Goal: Transaction & Acquisition: Download file/media

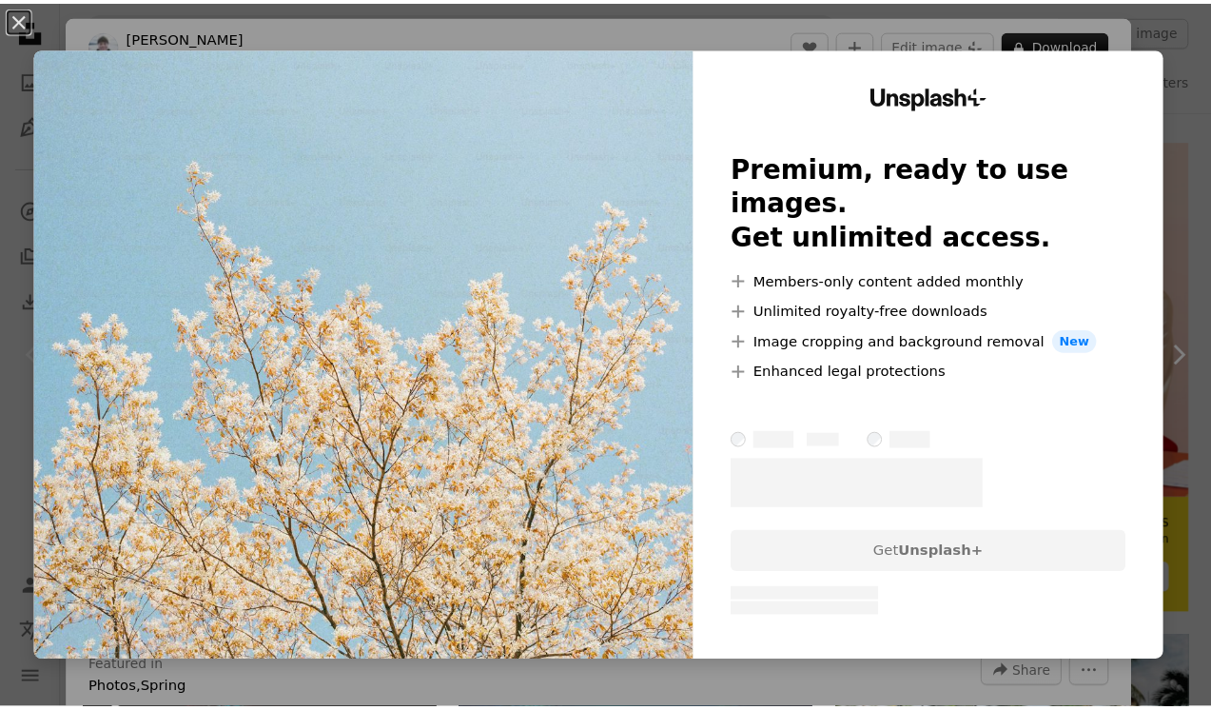
scroll to position [334, 0]
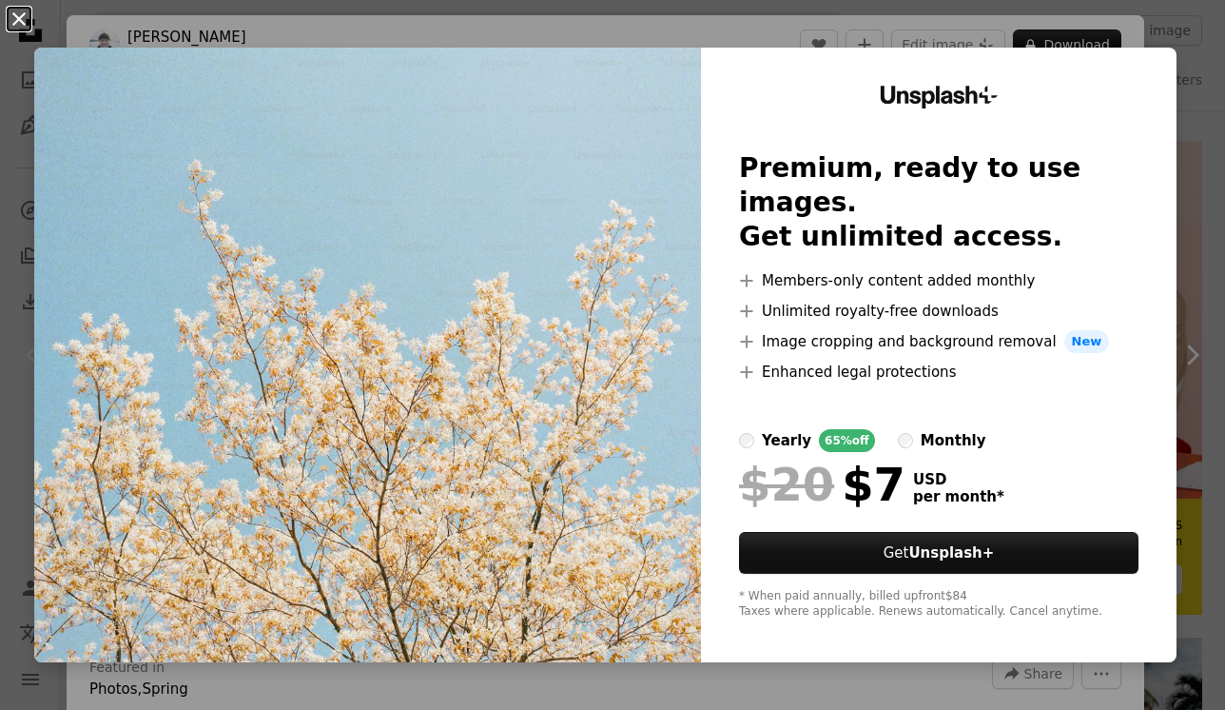
click at [24, 18] on button "An X shape" at bounding box center [19, 19] width 23 height 23
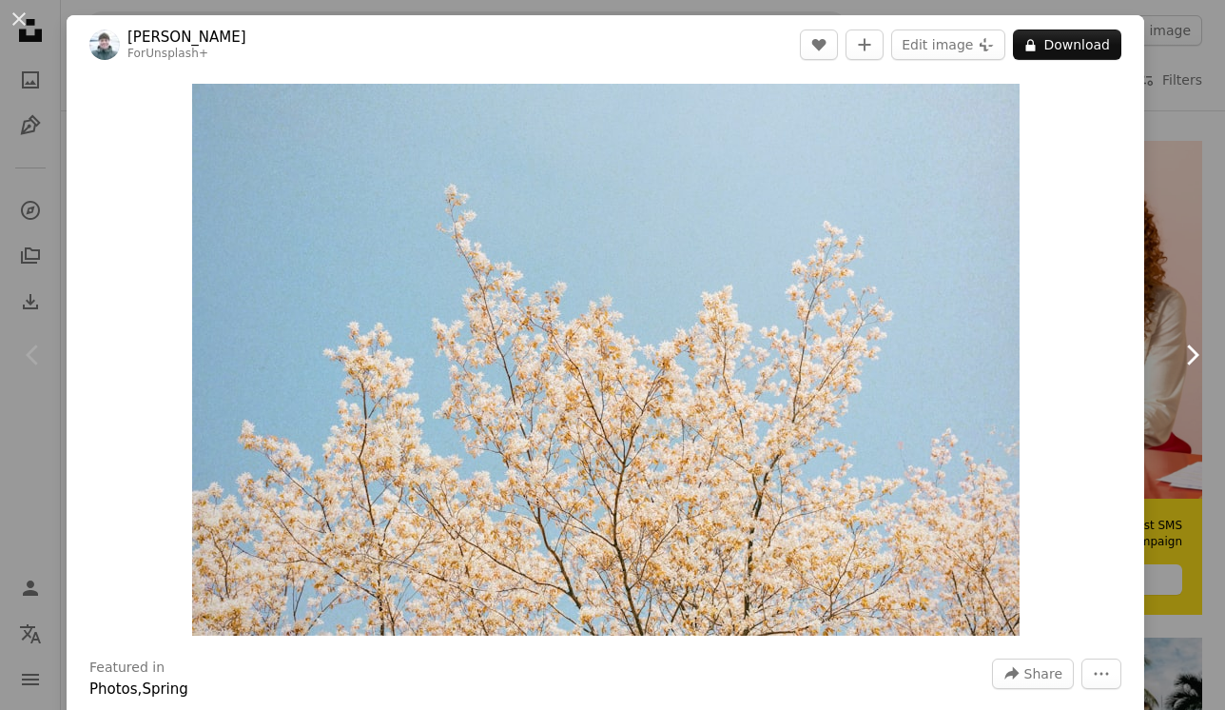
click at [1177, 288] on link "Chevron right" at bounding box center [1192, 355] width 67 height 183
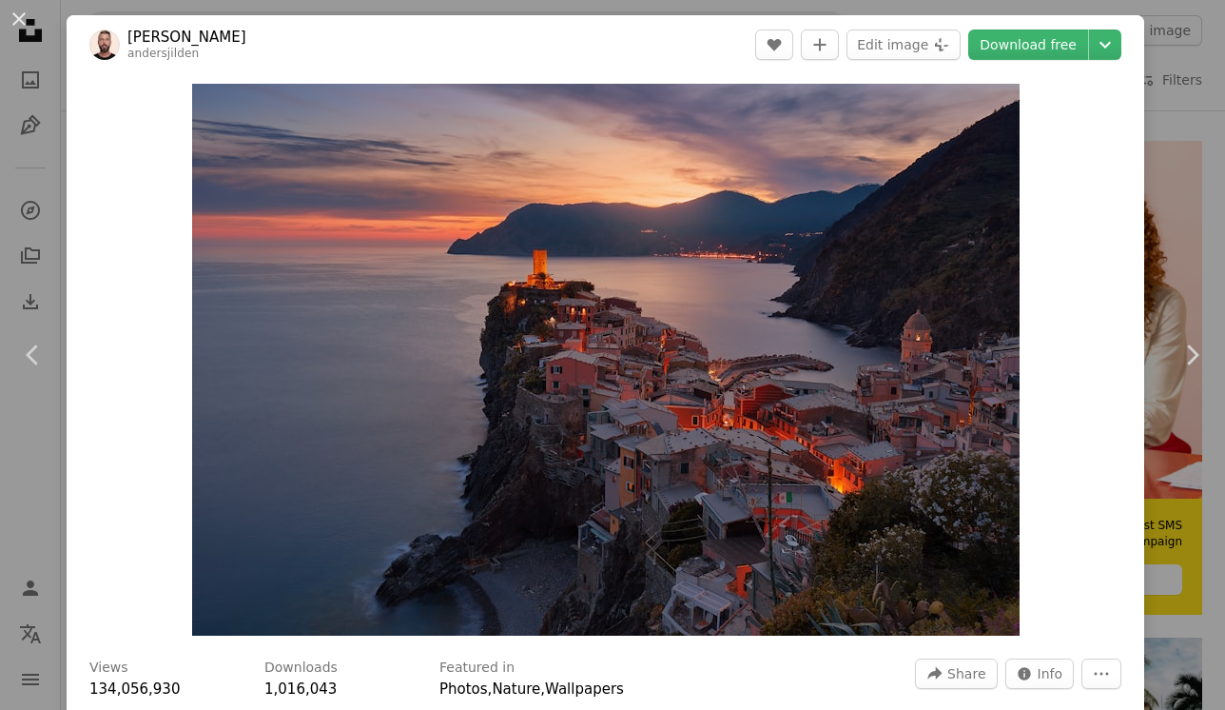
click at [1149, 180] on div "An X shape Chevron left Chevron right [PERSON_NAME] andersjilden A heart A plus…" at bounding box center [612, 355] width 1225 height 710
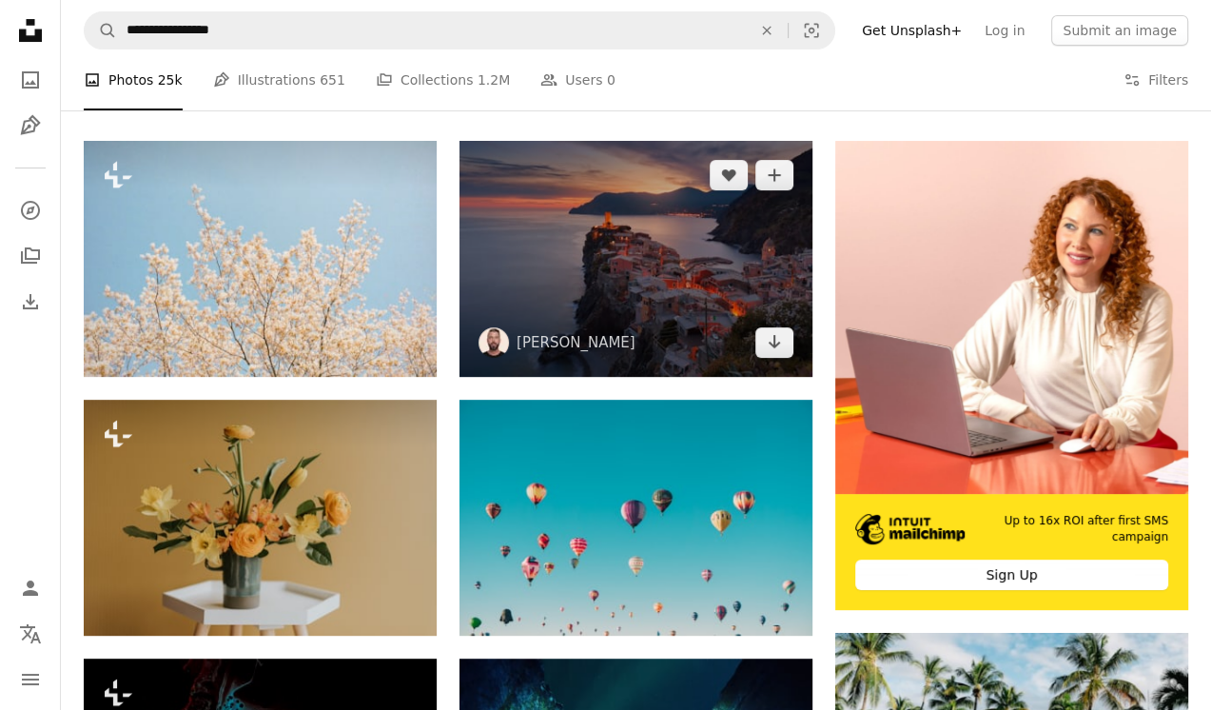
scroll to position [551, 0]
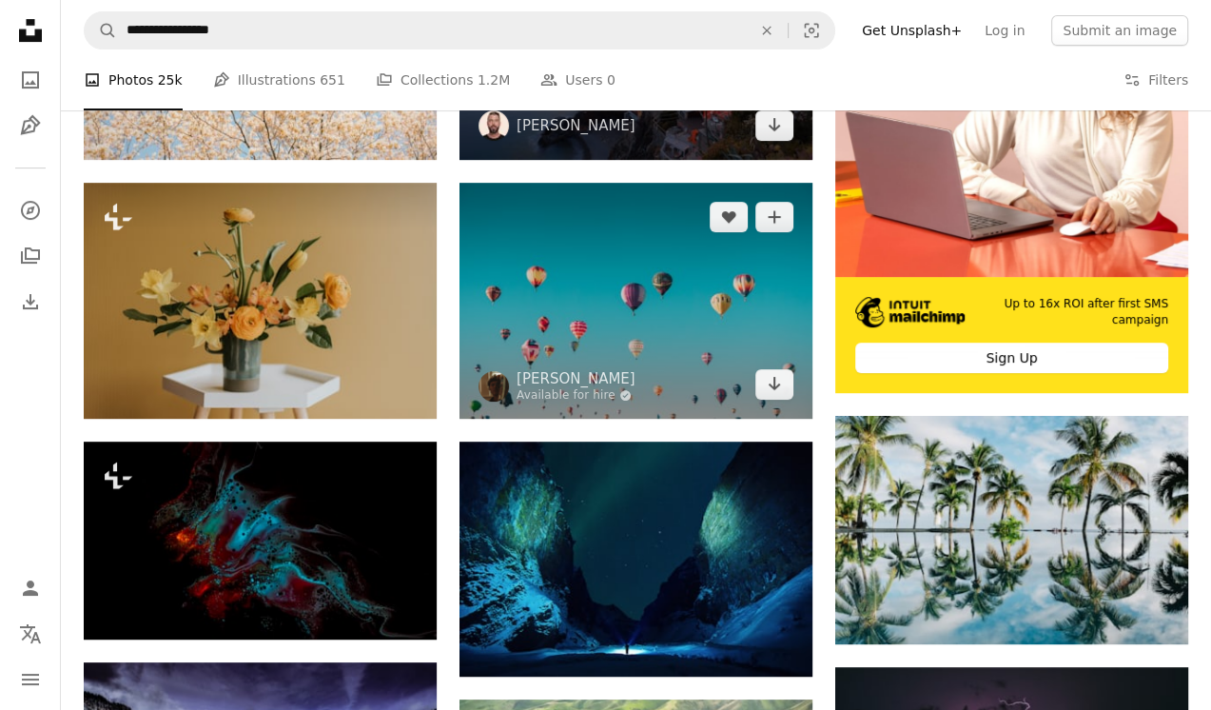
click at [660, 359] on img at bounding box center [635, 301] width 353 height 236
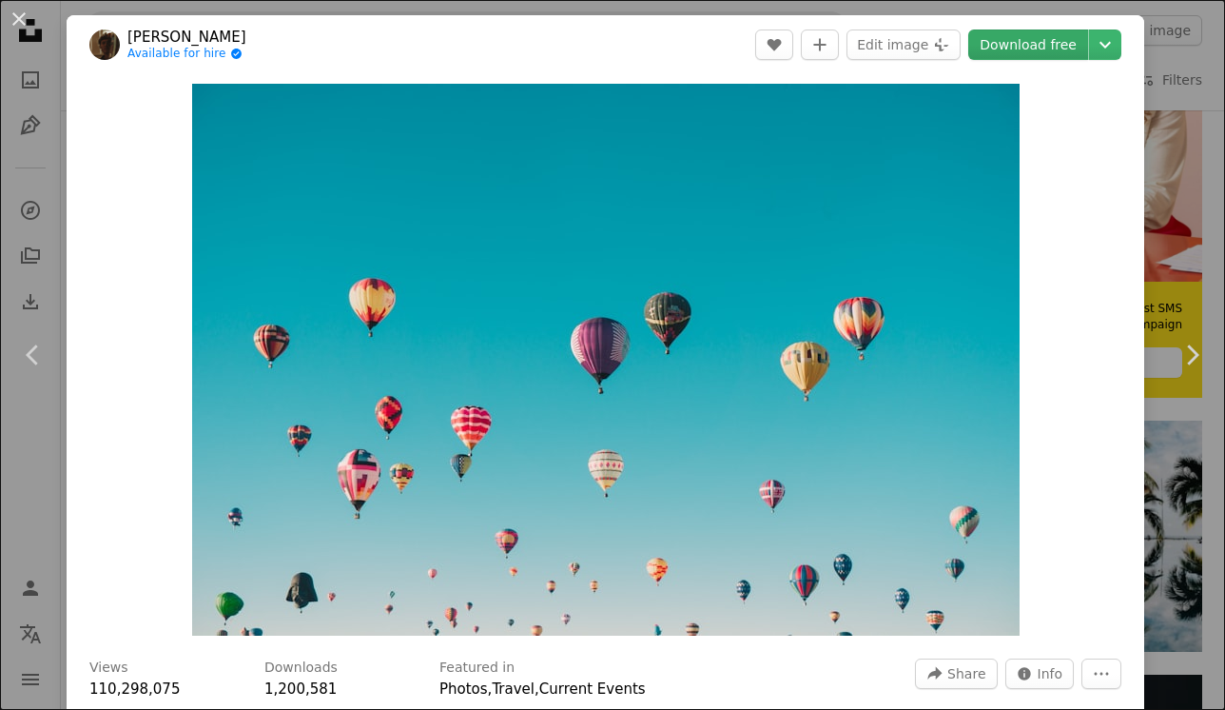
click at [986, 48] on link "Download free" at bounding box center [1028, 44] width 120 height 30
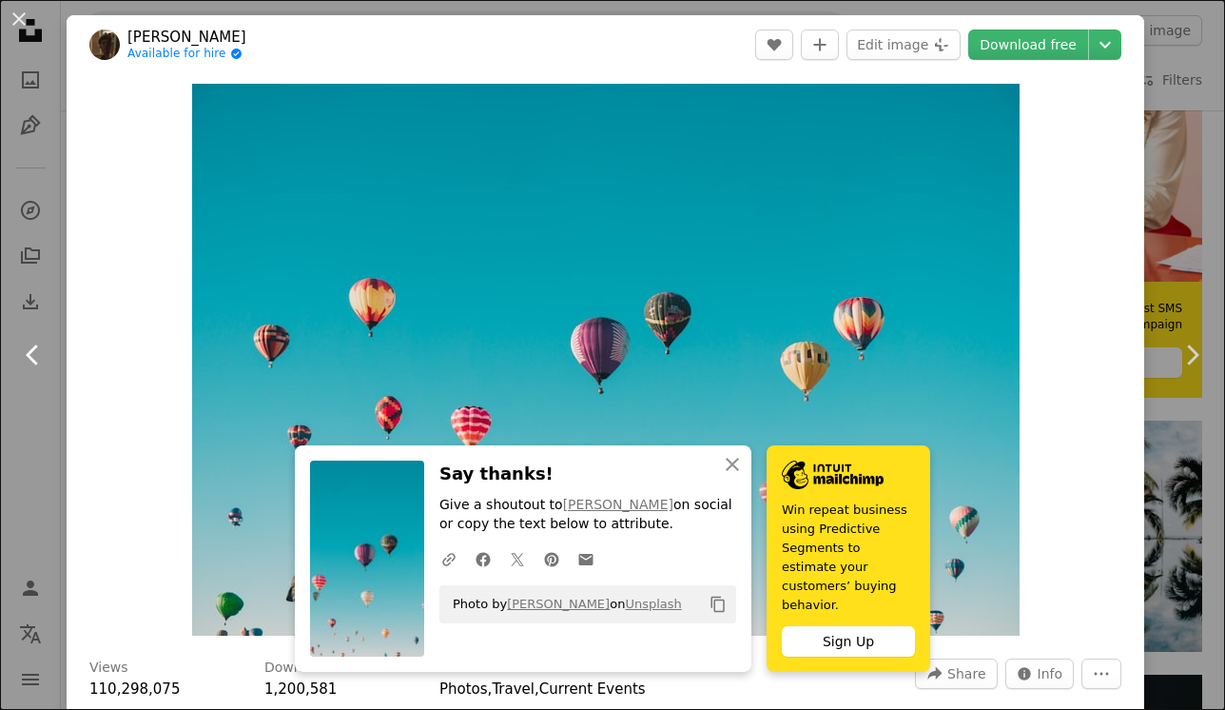
click at [24, 440] on link "Chevron left" at bounding box center [33, 355] width 67 height 183
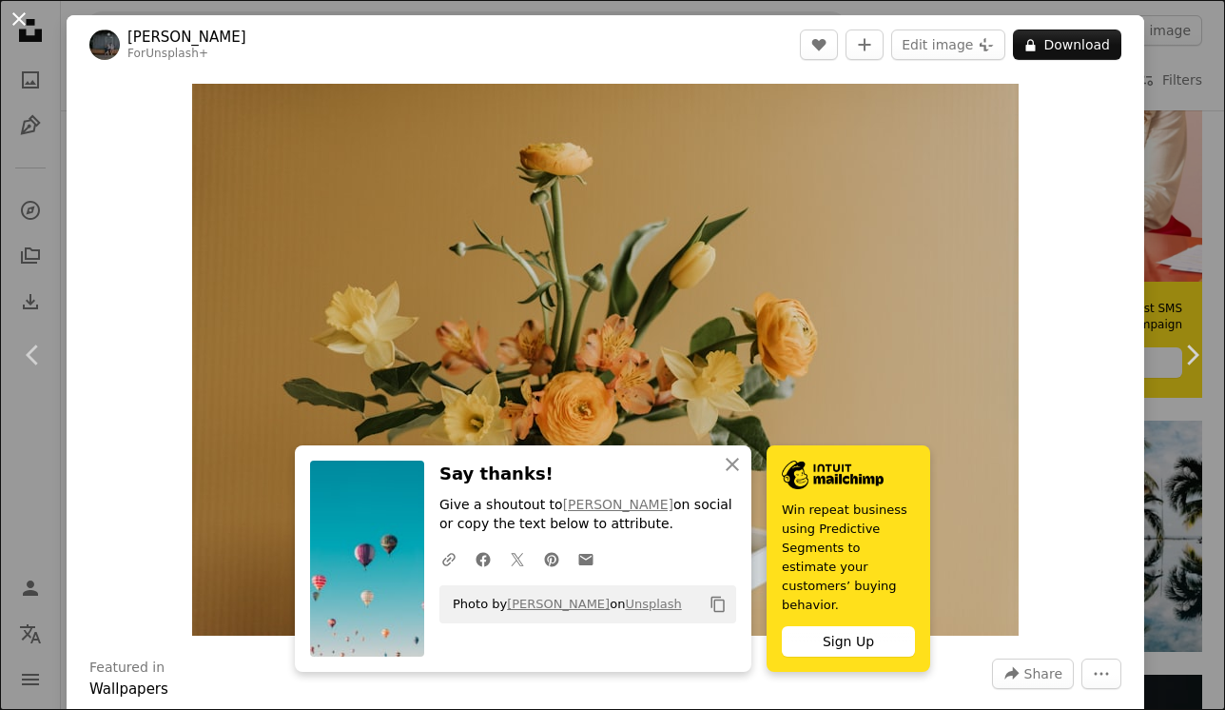
click at [22, 23] on button "An X shape" at bounding box center [19, 19] width 23 height 23
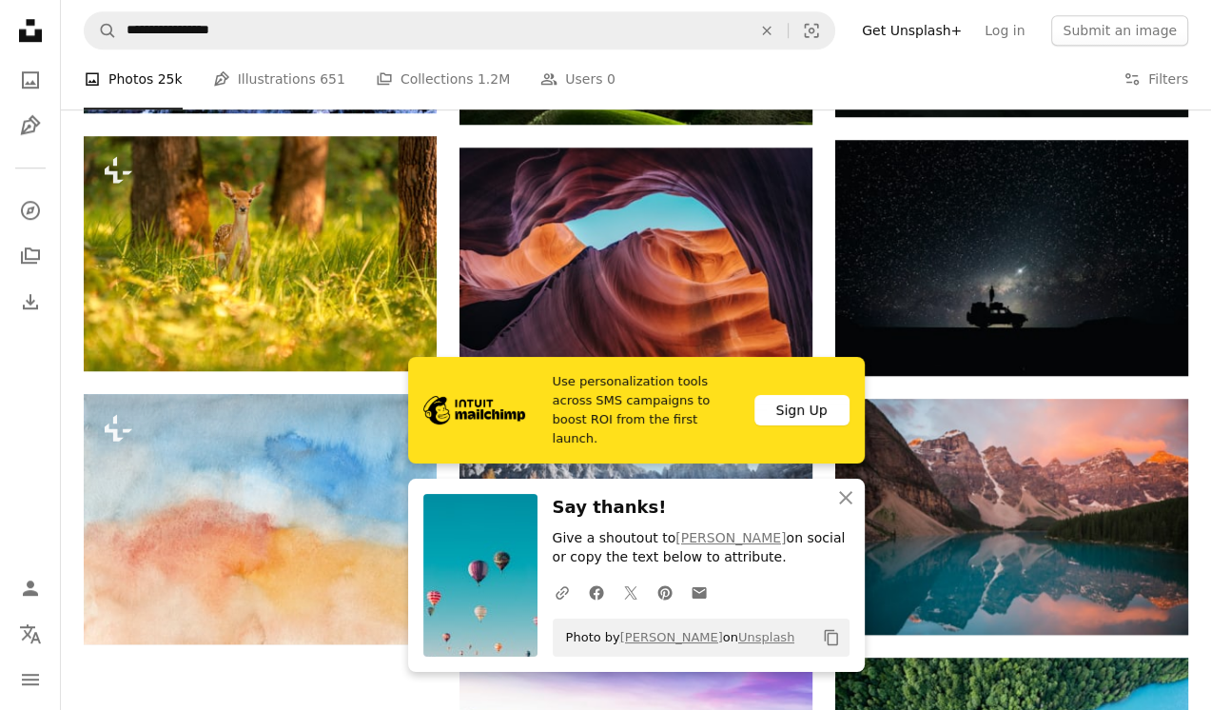
scroll to position [1313, 0]
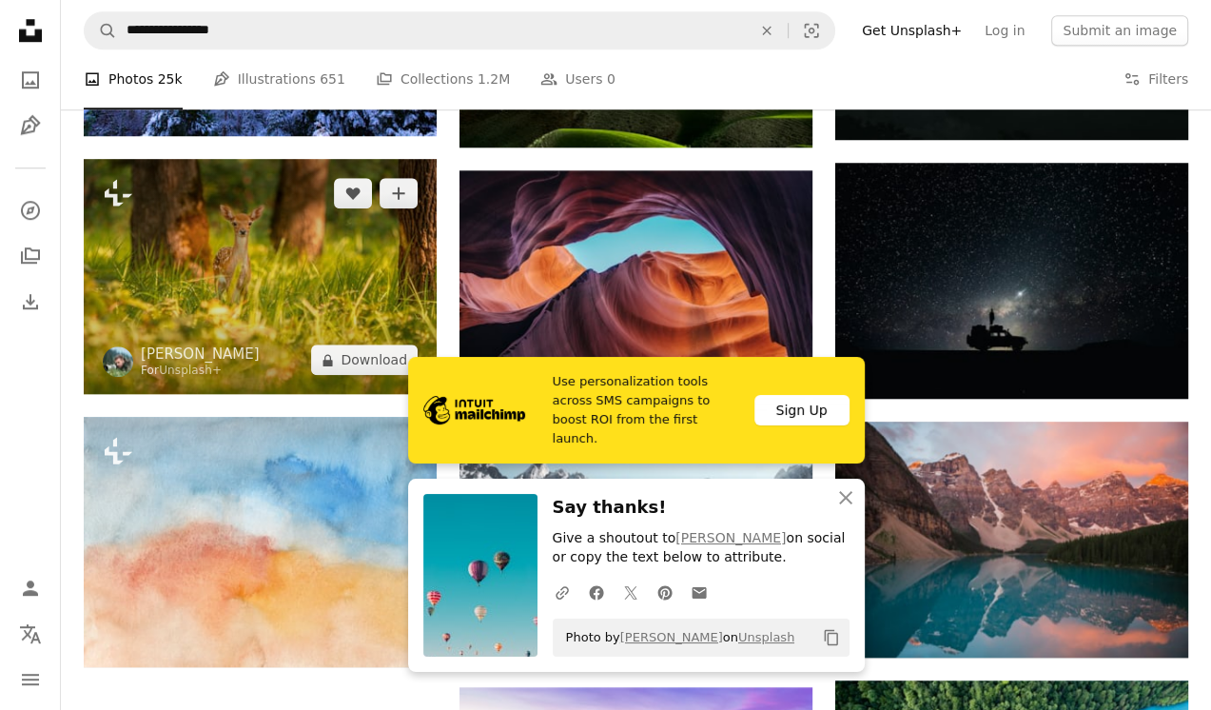
click at [289, 264] on img at bounding box center [260, 277] width 353 height 236
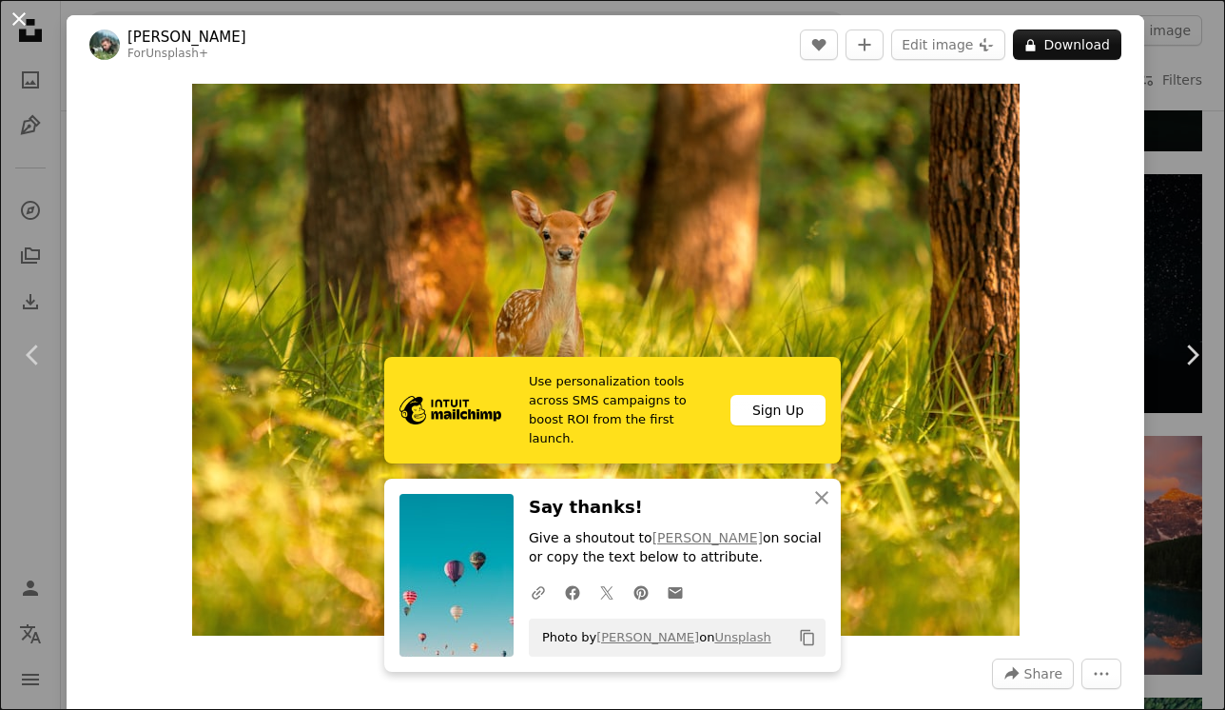
click at [19, 29] on button "An X shape" at bounding box center [19, 19] width 23 height 23
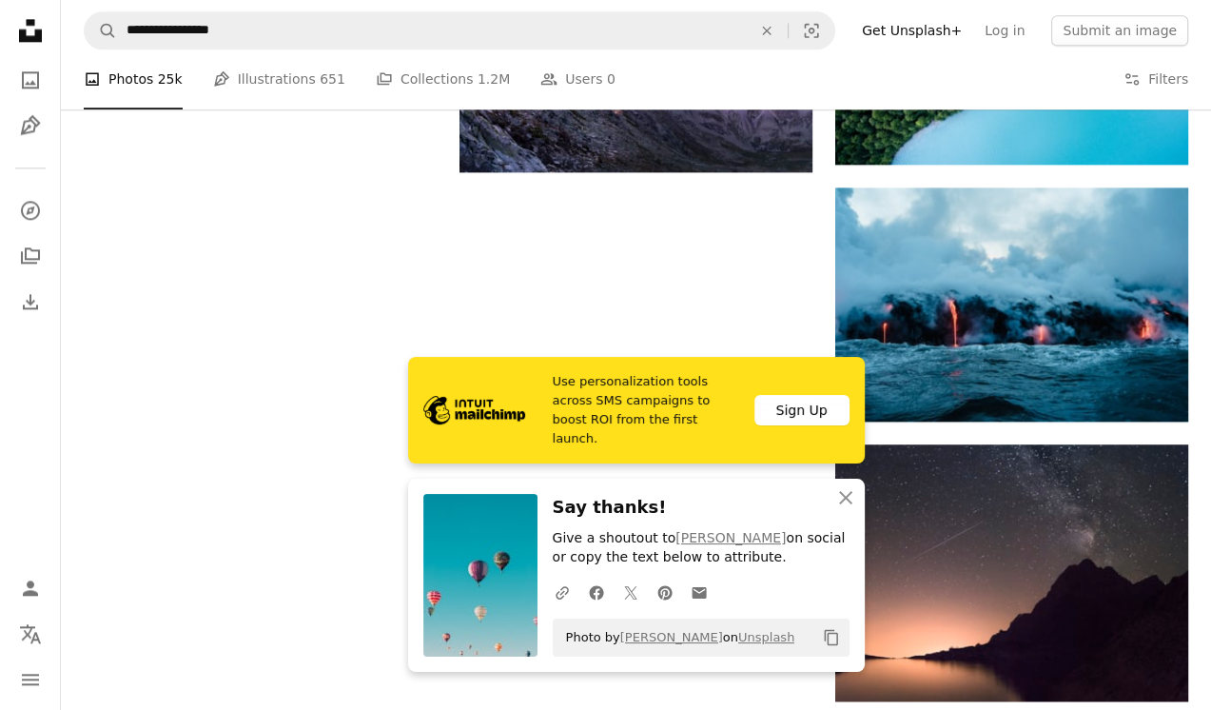
scroll to position [2032, 0]
